Goal: Use online tool/utility: Use online tool/utility

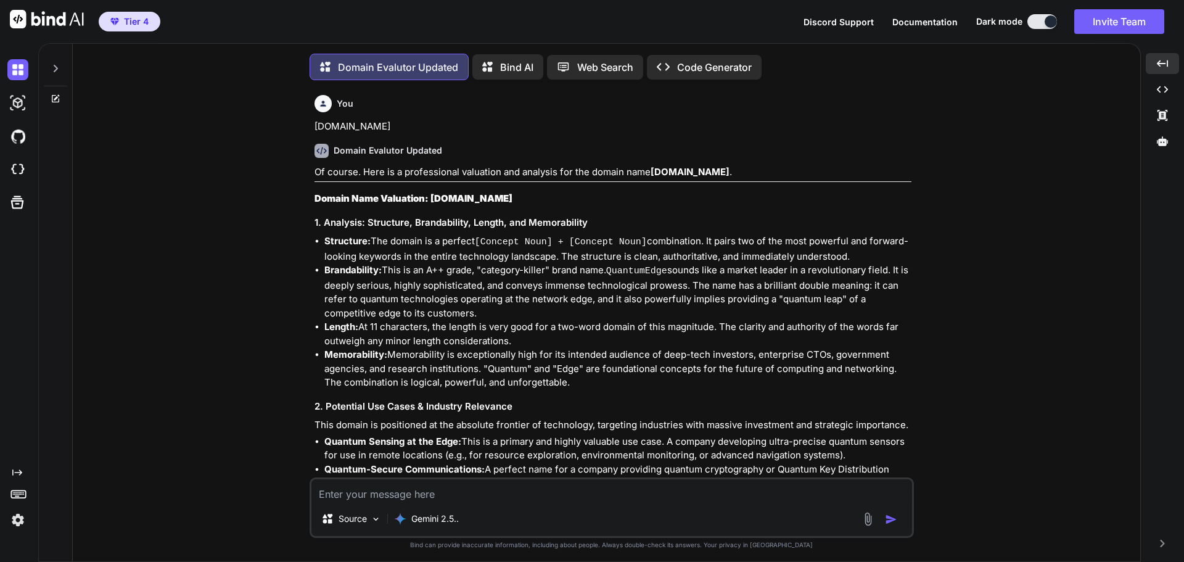
scroll to position [9499, 0]
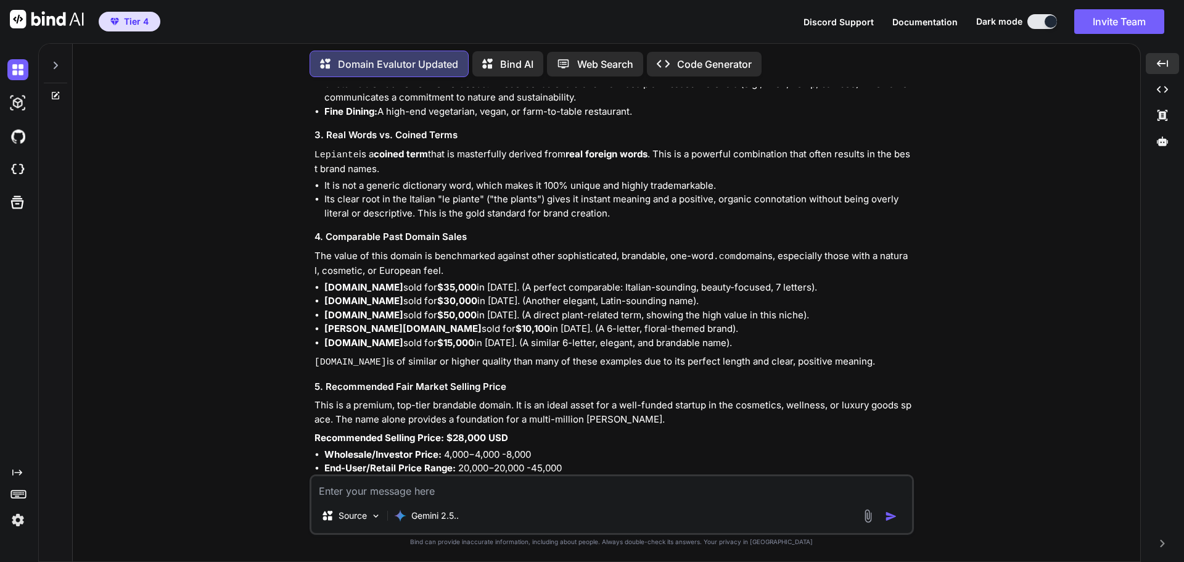
click at [404, 490] on textarea at bounding box center [611, 487] width 601 height 22
type textarea "[DOMAIN_NAME]"
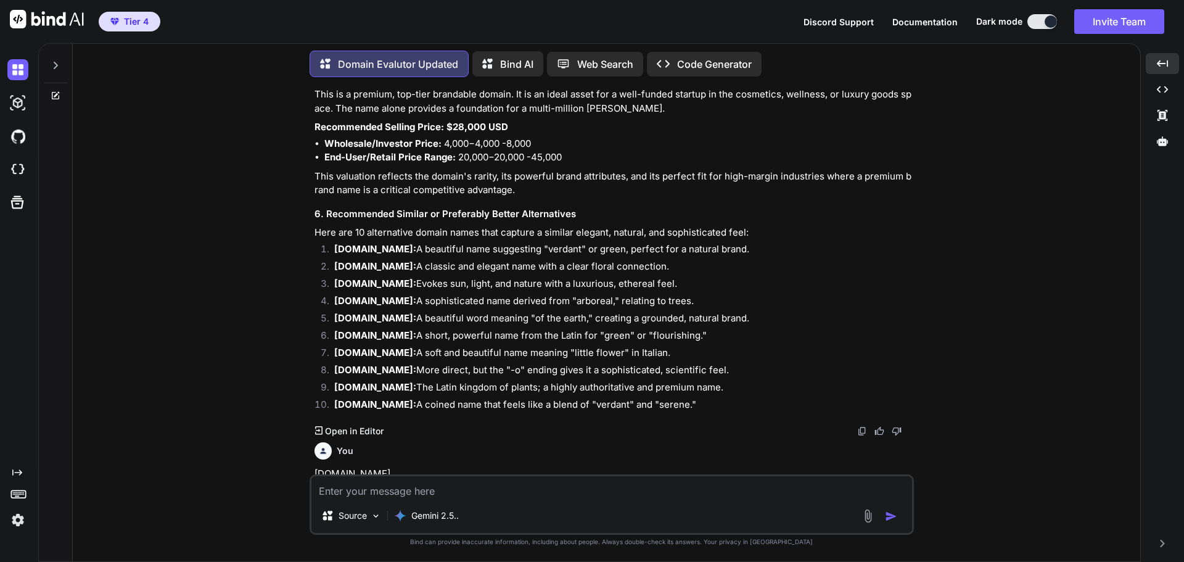
click at [353, 467] on p "[DOMAIN_NAME]" at bounding box center [613, 474] width 597 height 14
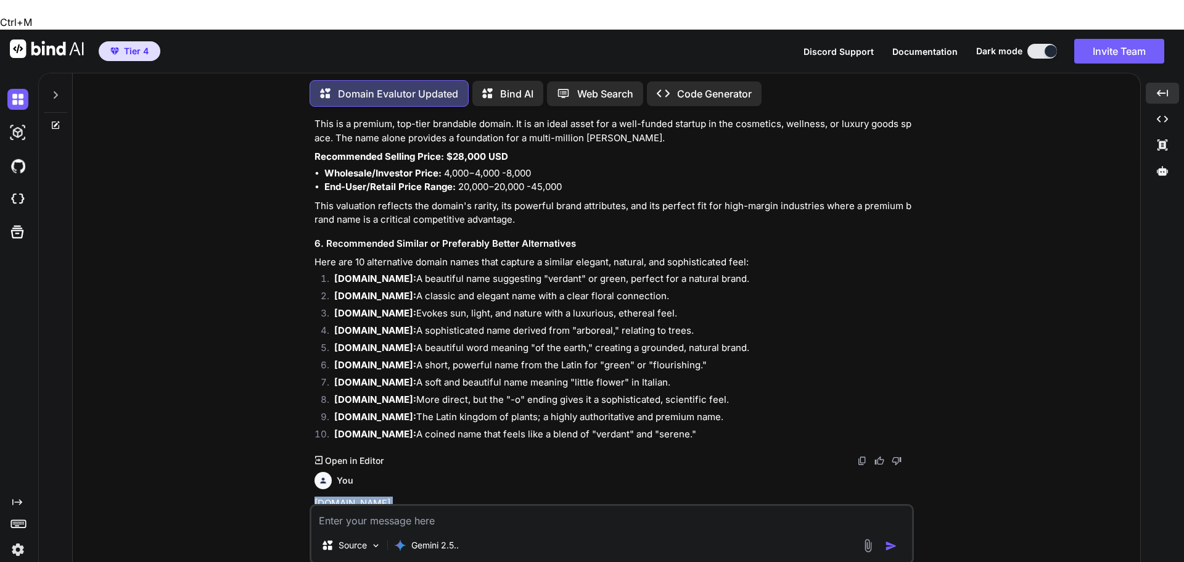
click at [353, 496] on p "[DOMAIN_NAME]" at bounding box center [613, 503] width 597 height 14
copy p "[DOMAIN_NAME]"
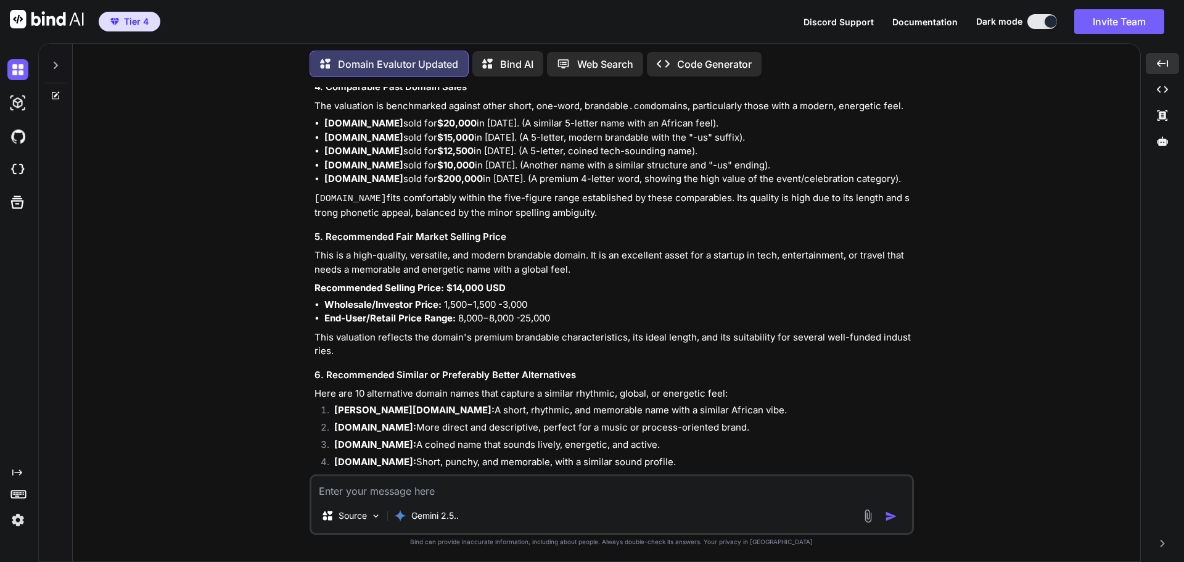
scroll to position [10786, 0]
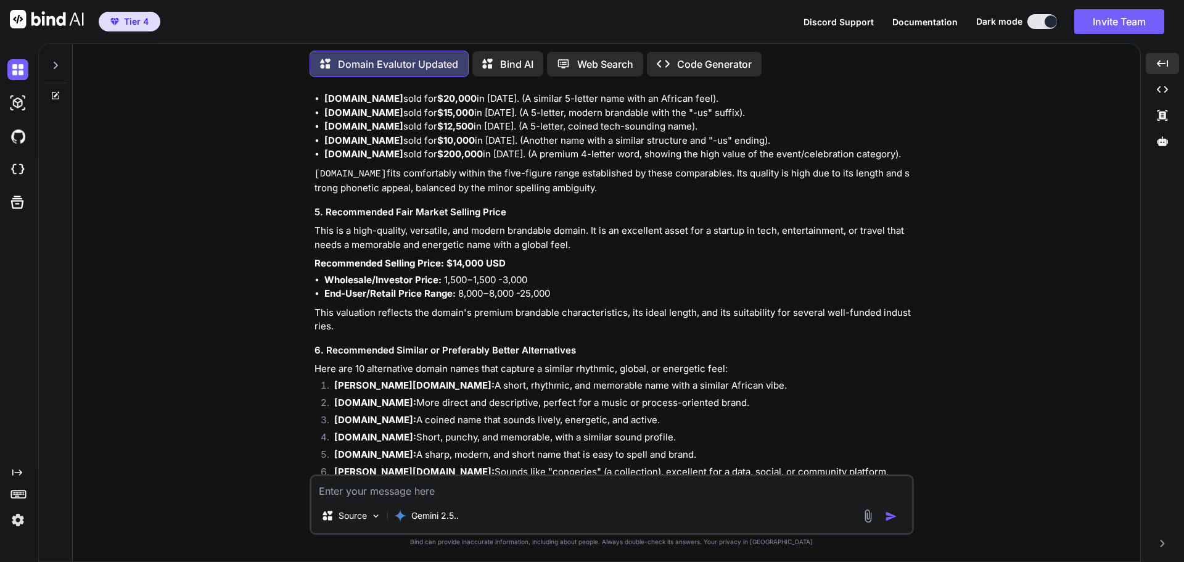
click at [395, 483] on textarea at bounding box center [611, 487] width 601 height 22
click at [340, 492] on textarea "[DOMAIN_NAME]" at bounding box center [611, 487] width 601 height 22
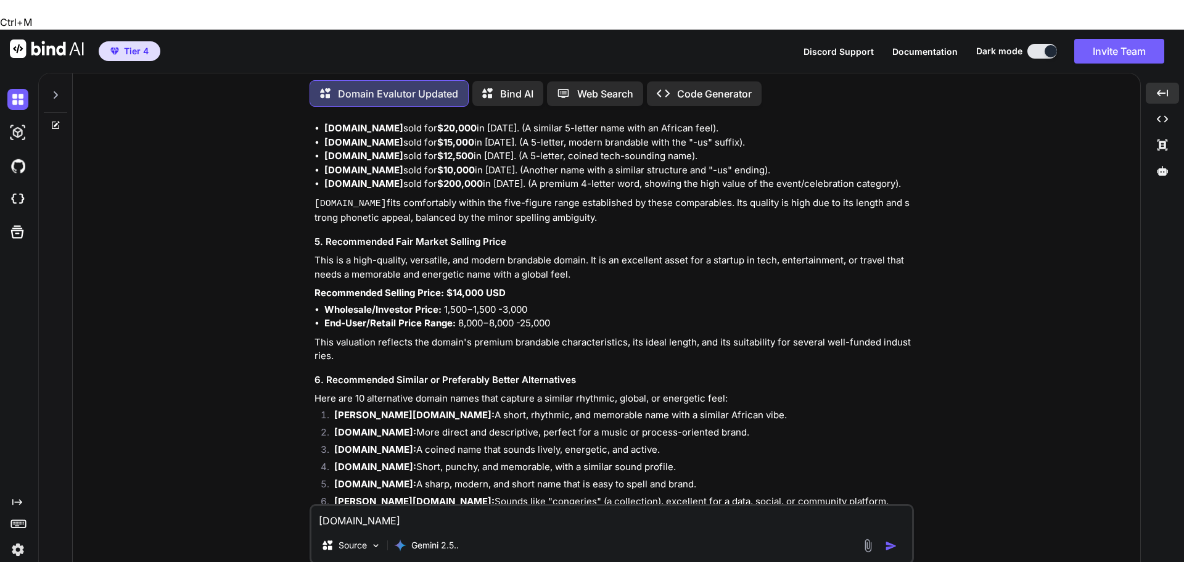
click at [340, 506] on textarea "[DOMAIN_NAME]" at bounding box center [611, 517] width 601 height 22
click at [455, 506] on textarea "[DOMAIN_NAME]" at bounding box center [611, 517] width 601 height 22
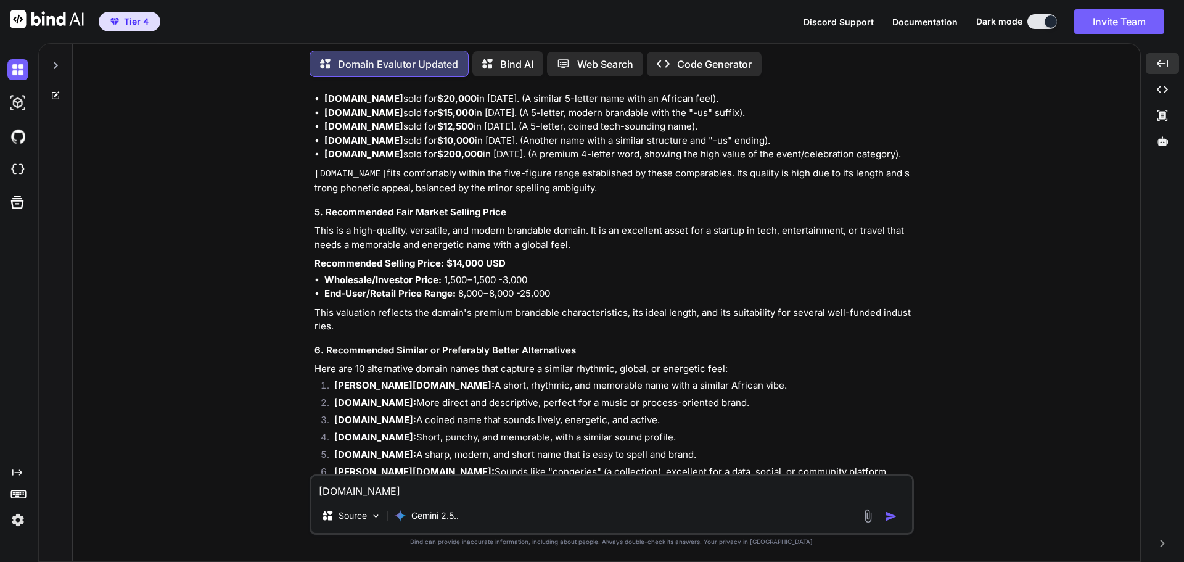
type textarea "[DOMAIN_NAME]"
click at [887, 515] on img "button" at bounding box center [891, 516] width 12 height 12
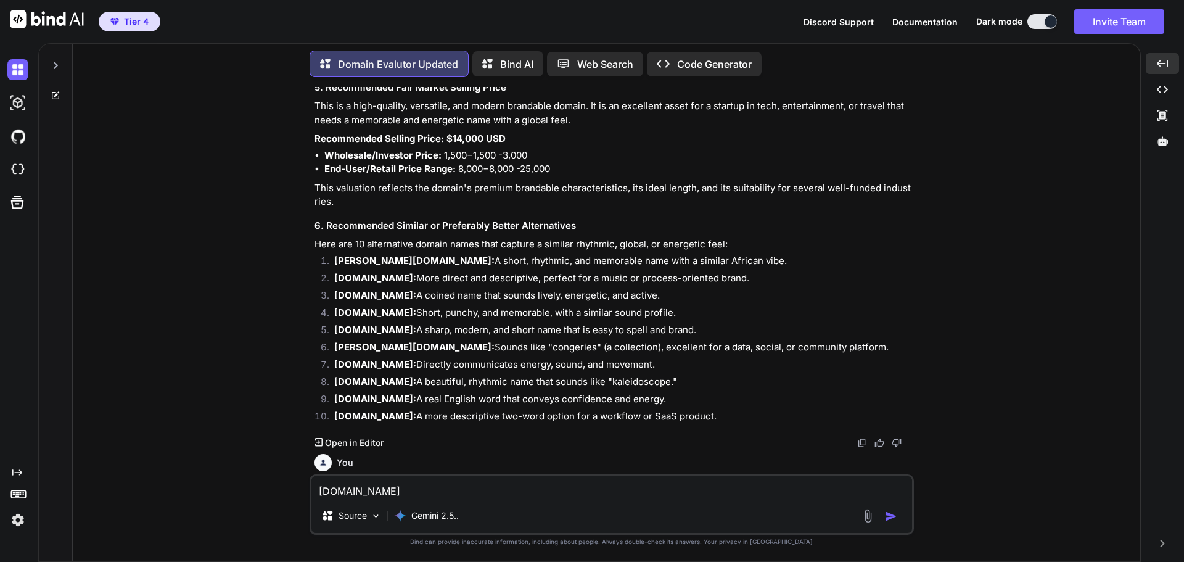
scroll to position [10916, 0]
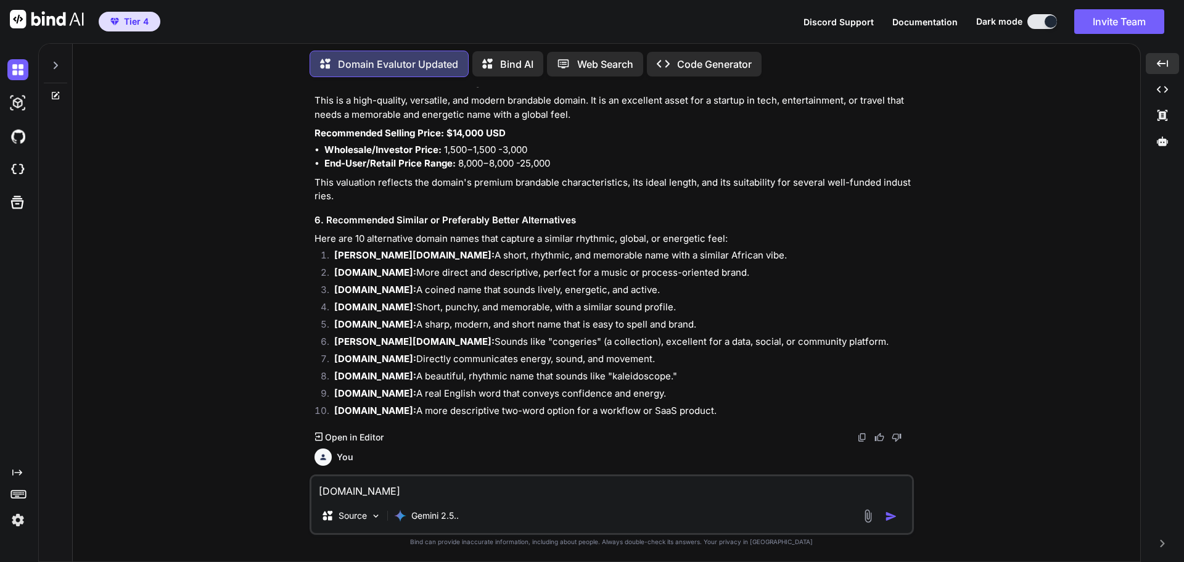
click at [534, 545] on h3 "Domain Name Valuation: [DOMAIN_NAME]" at bounding box center [613, 552] width 597 height 14
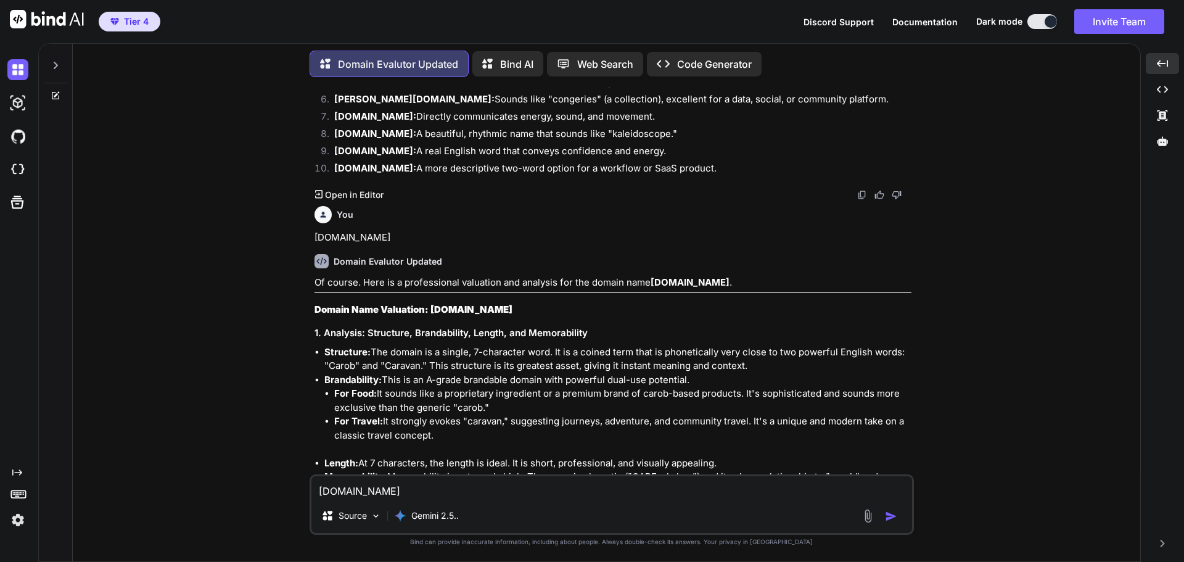
scroll to position [11163, 0]
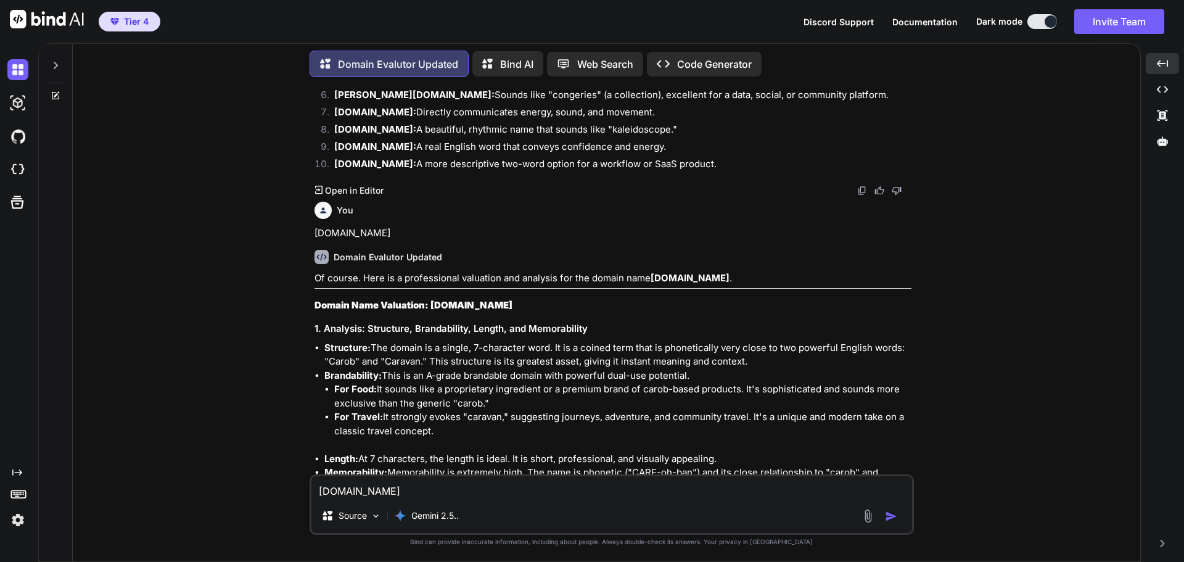
click at [720, 452] on li "Length: At 7 characters, the length is ideal. It is short, professional, and vi…" at bounding box center [617, 459] width 587 height 14
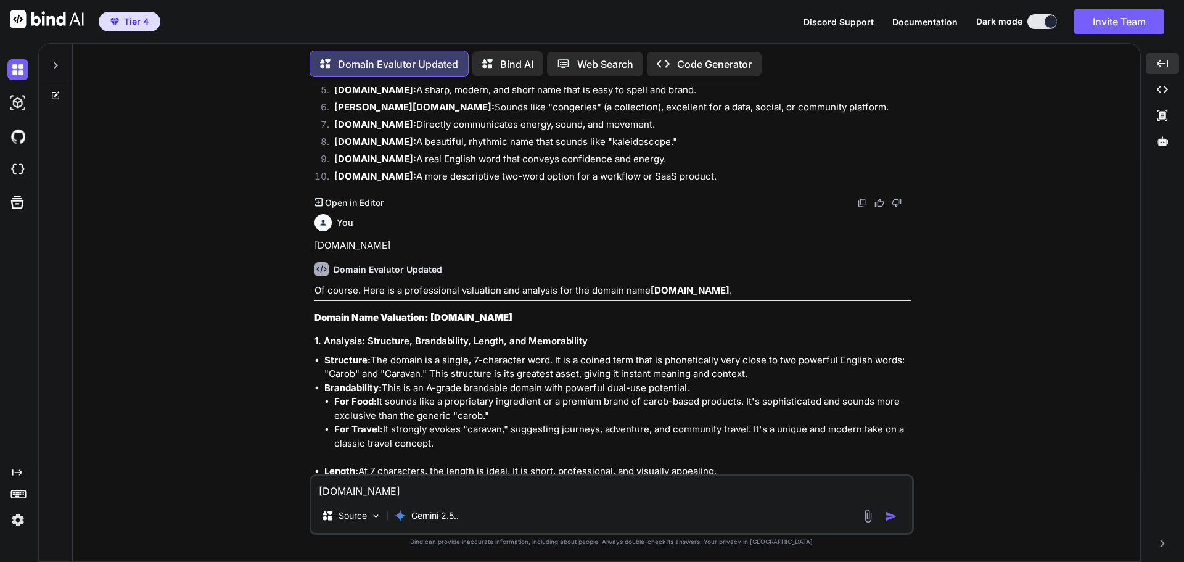
scroll to position [11138, 0]
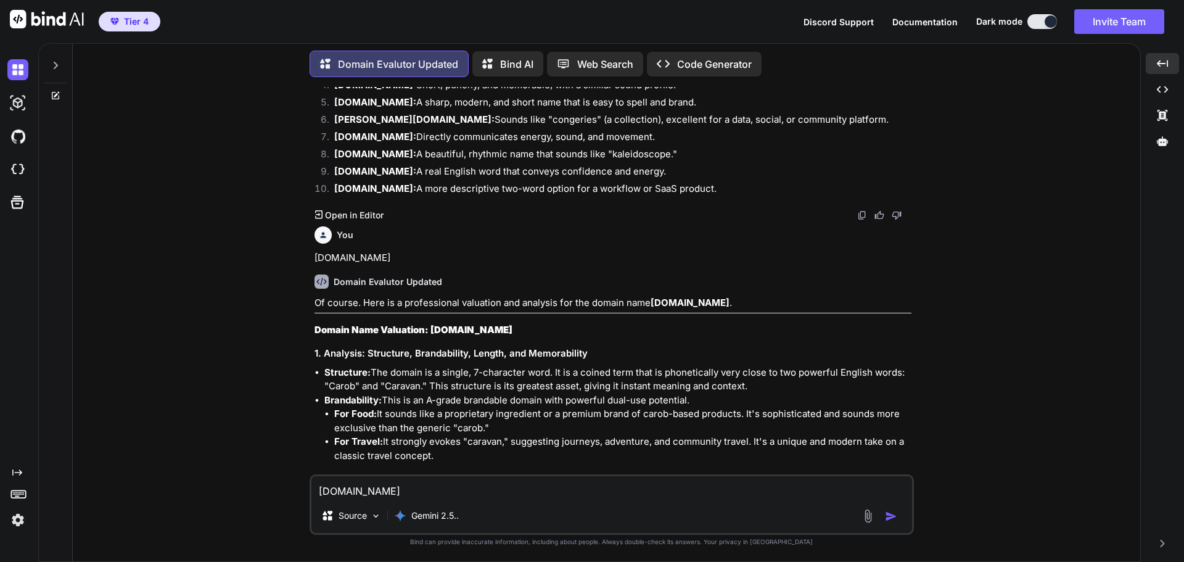
click at [382, 492] on textarea "[DOMAIN_NAME]" at bounding box center [611, 487] width 601 height 22
paste textarea "[DOMAIN_NAME]"
type textarea "[DOMAIN_NAME]"
